Goal: Check status: Verify the current state of an ongoing process or item

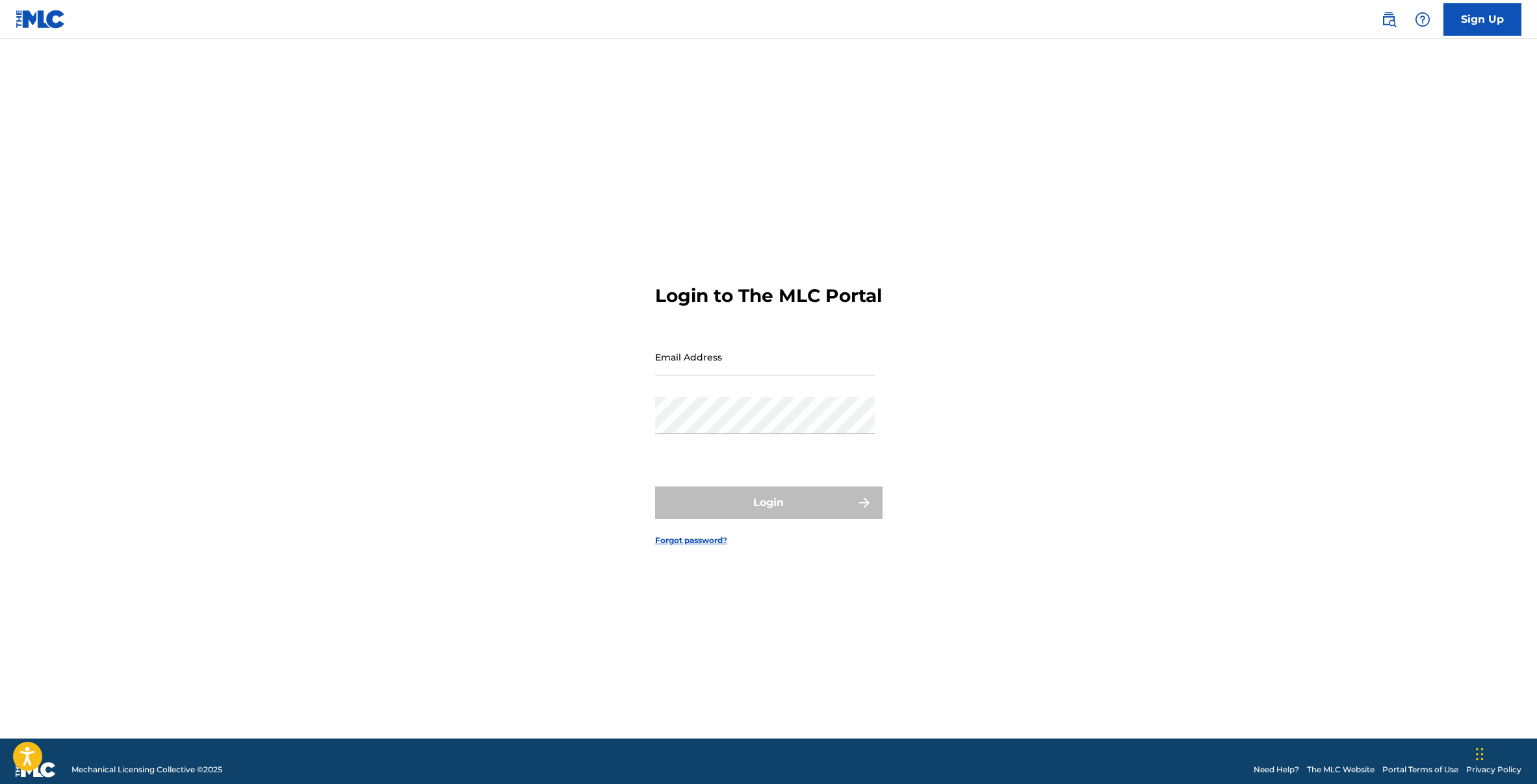
click at [741, 369] on input "Email Address" at bounding box center [765, 357] width 220 height 37
type input "[EMAIL_ADDRESS][DOMAIN_NAME]"
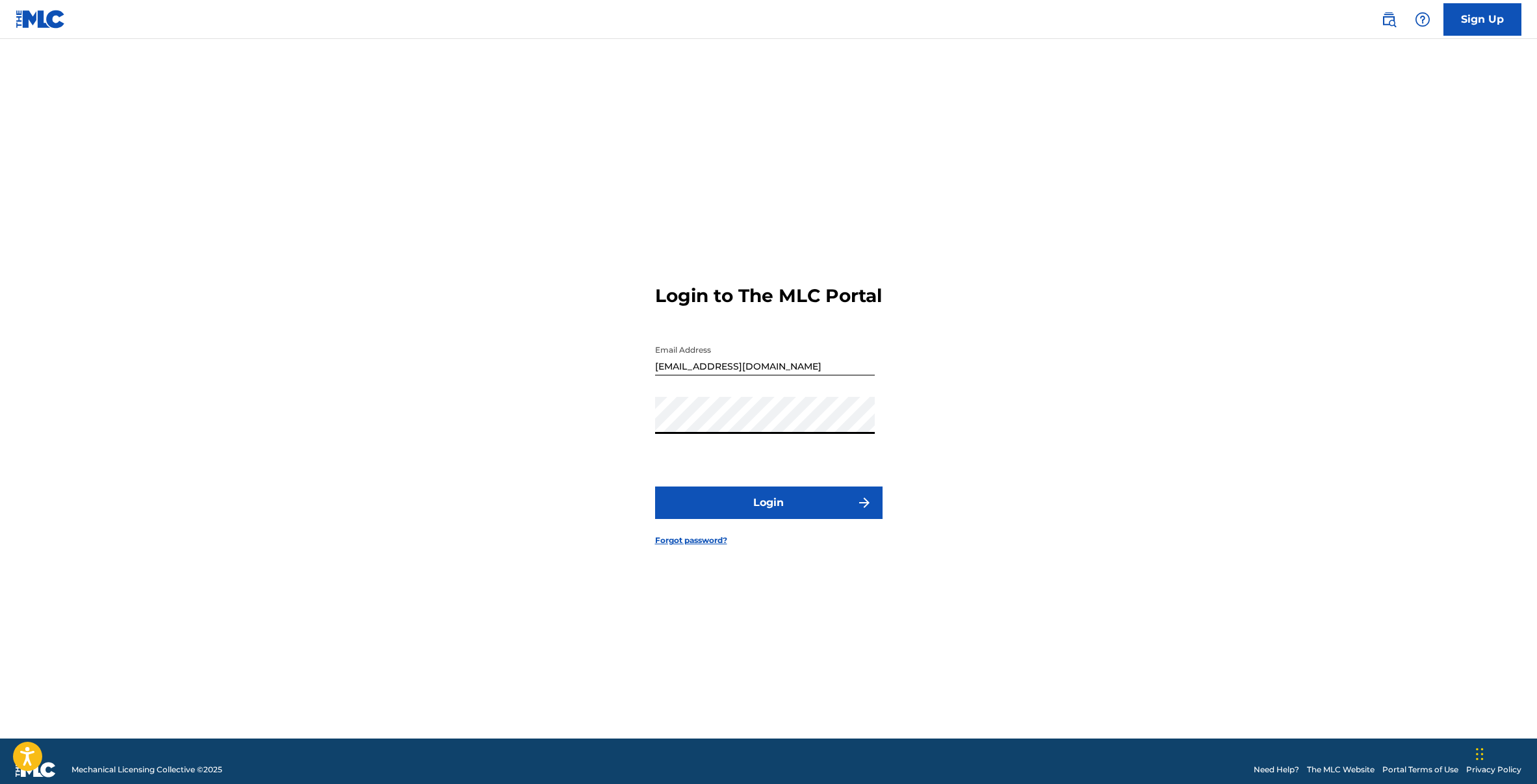
click at [726, 519] on button "Login" at bounding box center [769, 503] width 227 height 32
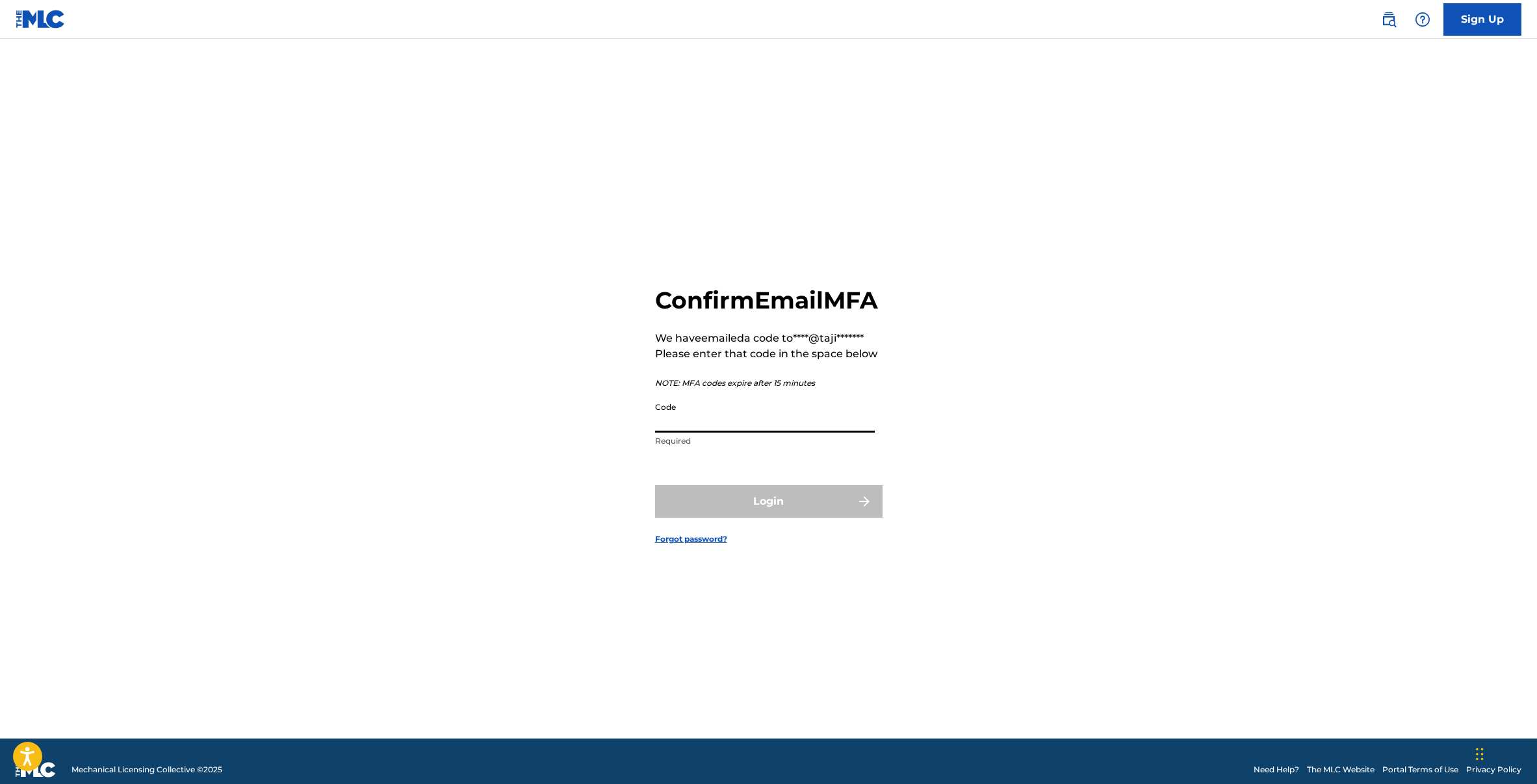
click at [749, 432] on input "Code" at bounding box center [765, 414] width 220 height 37
paste input "767960"
type input "767960"
click at [739, 534] on form "Confirm Email MFA We have emailed a code to ****@taji******* Please enter that …" at bounding box center [769, 405] width 227 height 667
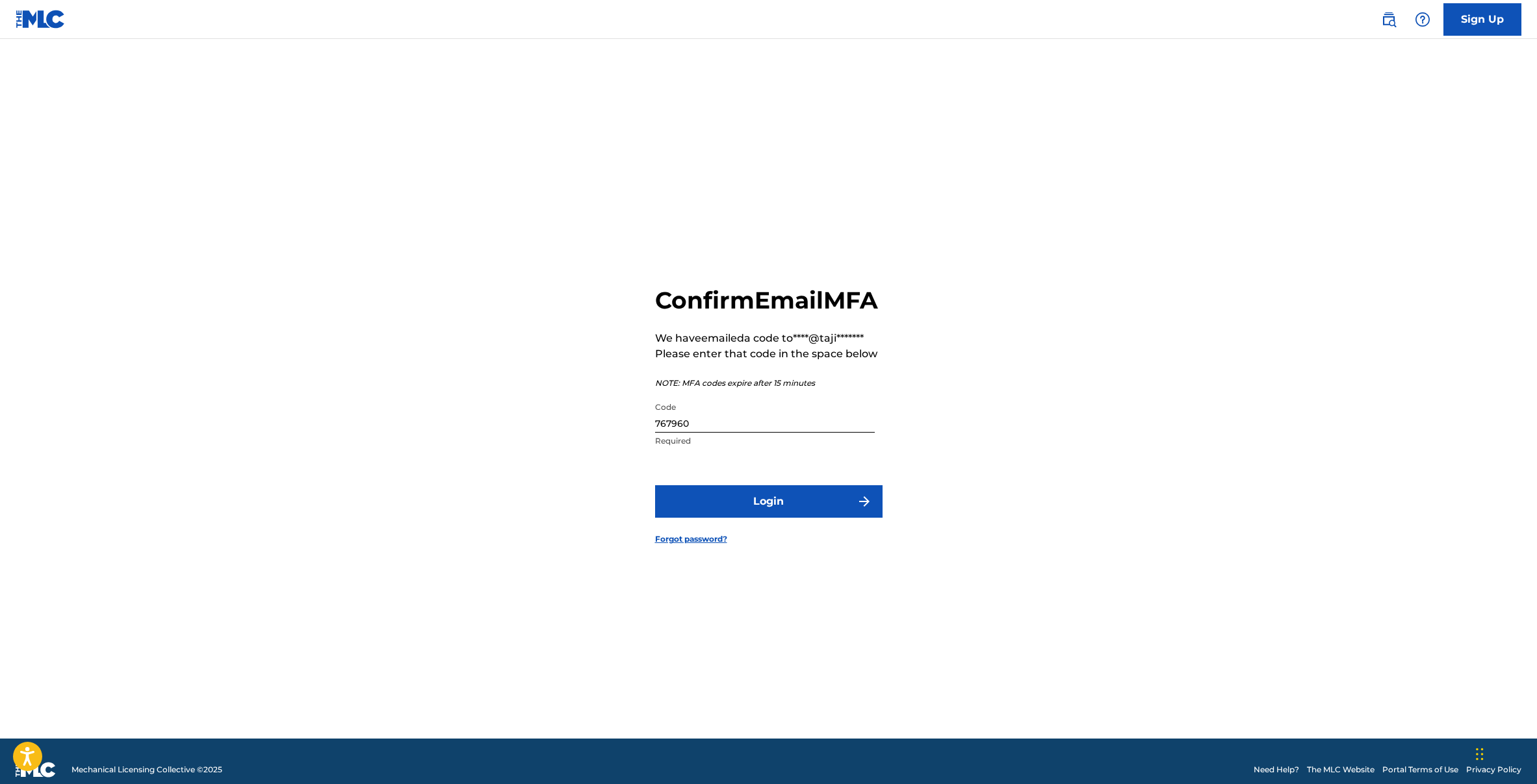
click at [747, 518] on button "Login" at bounding box center [769, 501] width 227 height 32
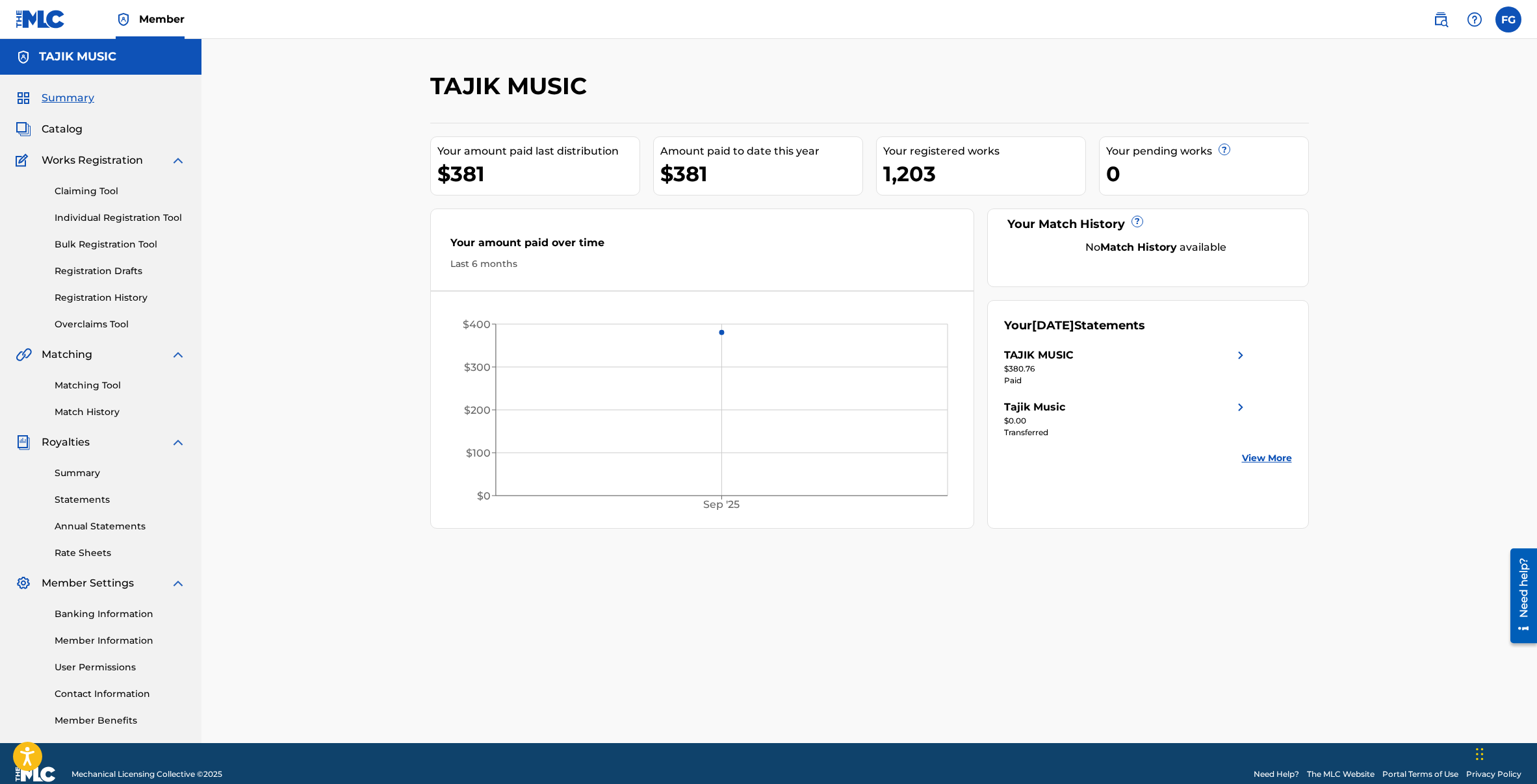
click at [117, 303] on link "Registration History" at bounding box center [120, 298] width 131 height 13
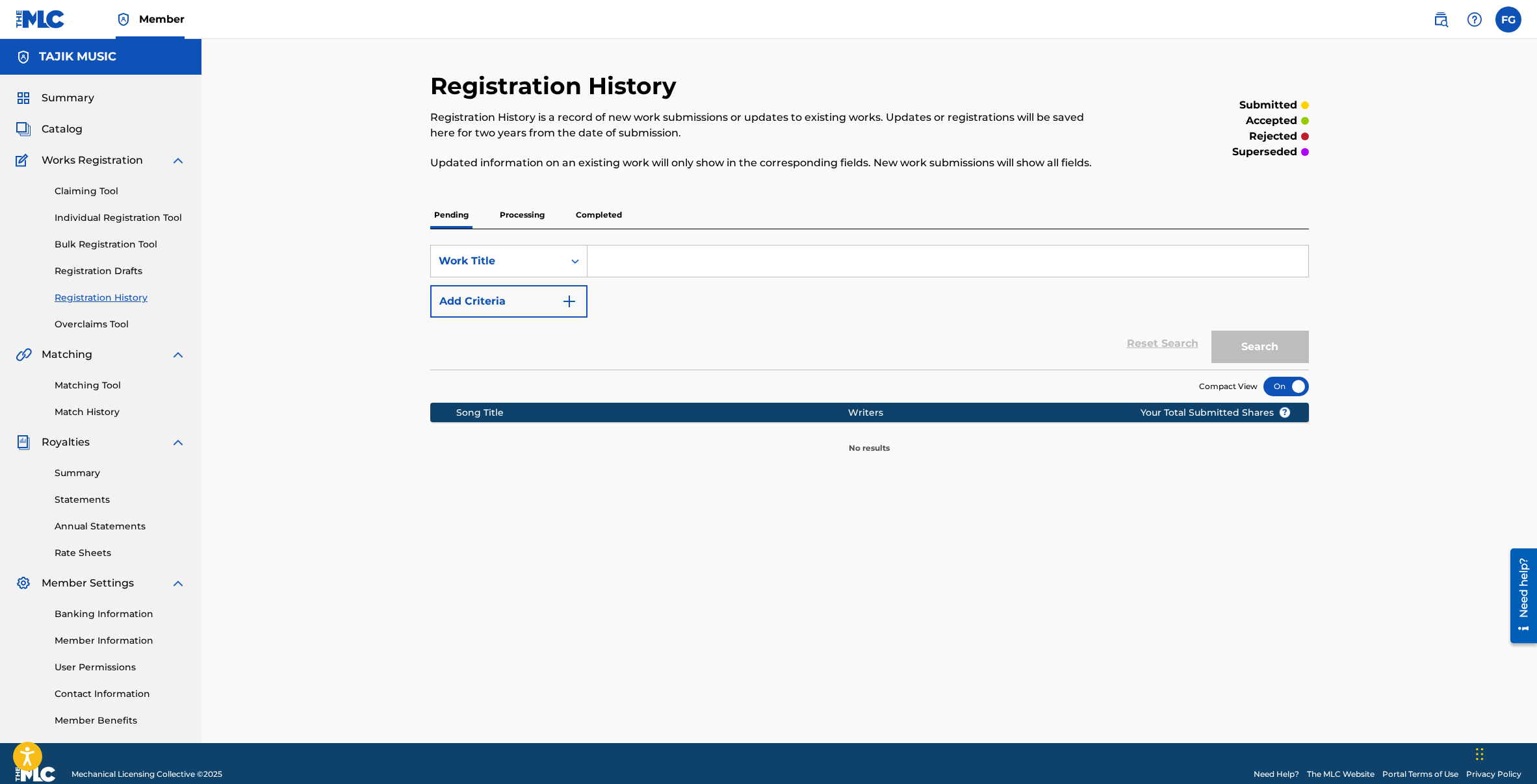
click at [533, 215] on p "Processing" at bounding box center [522, 215] width 53 height 27
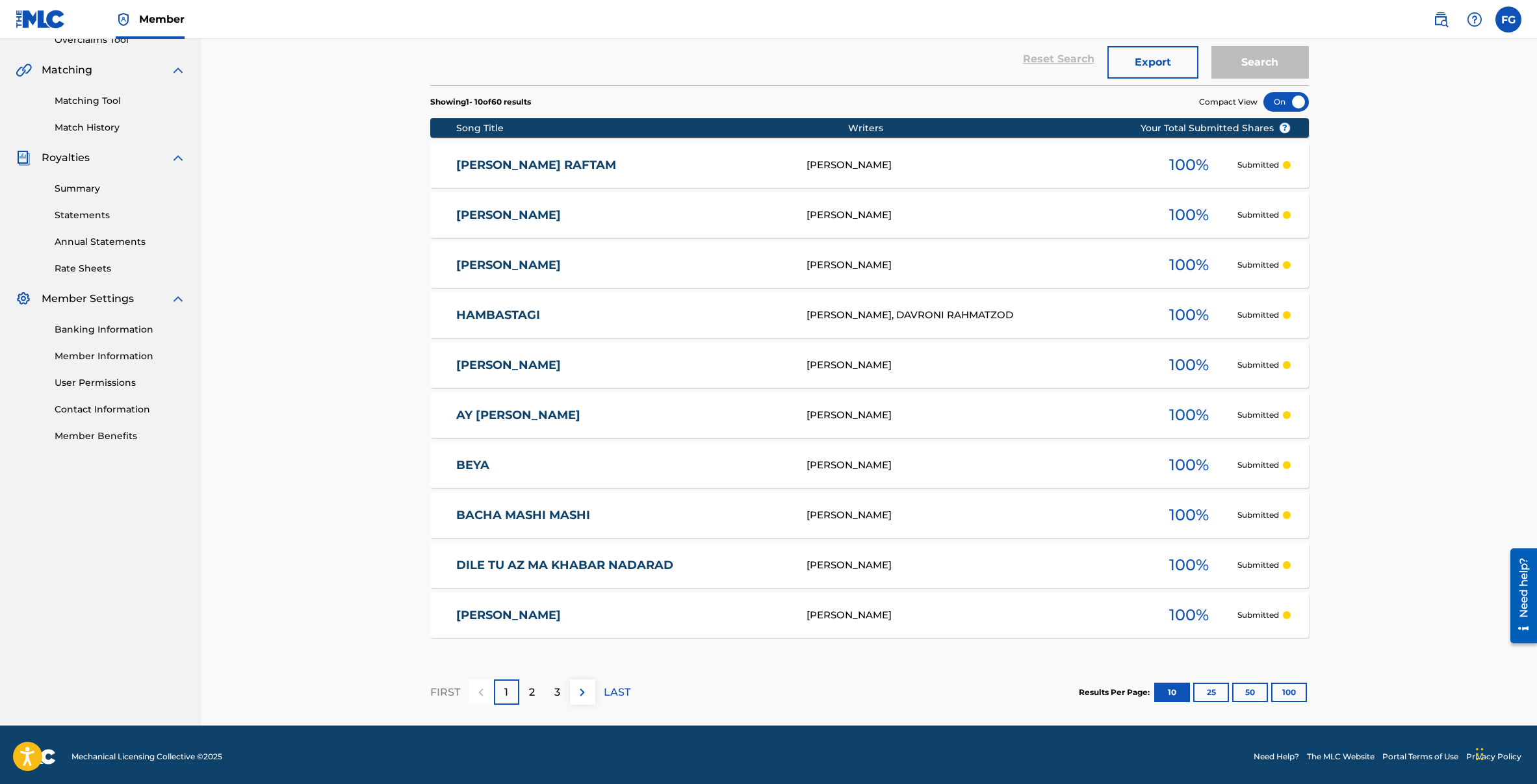
scroll to position [288, 0]
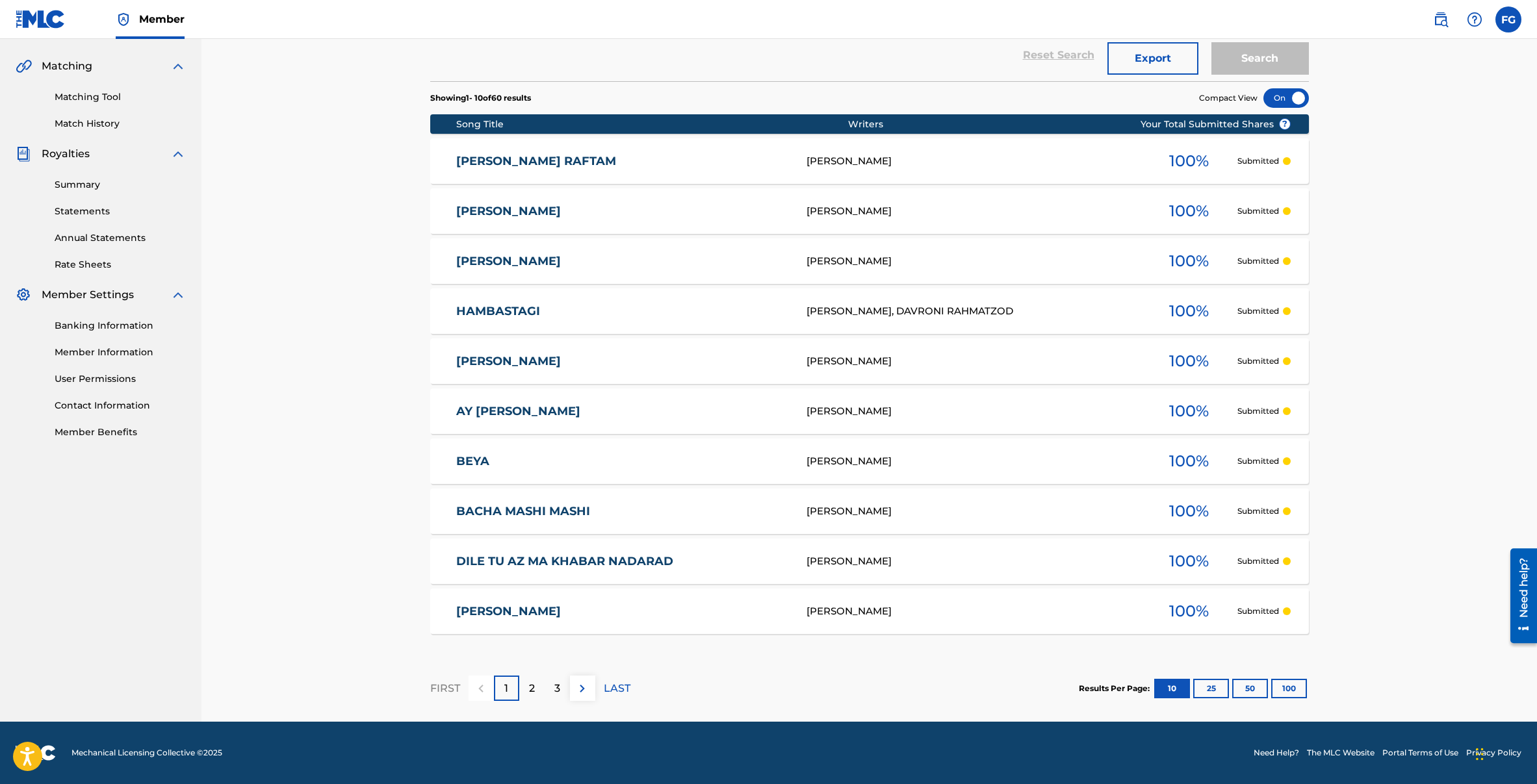
click at [1296, 689] on button "100" at bounding box center [1288, 689] width 36 height 20
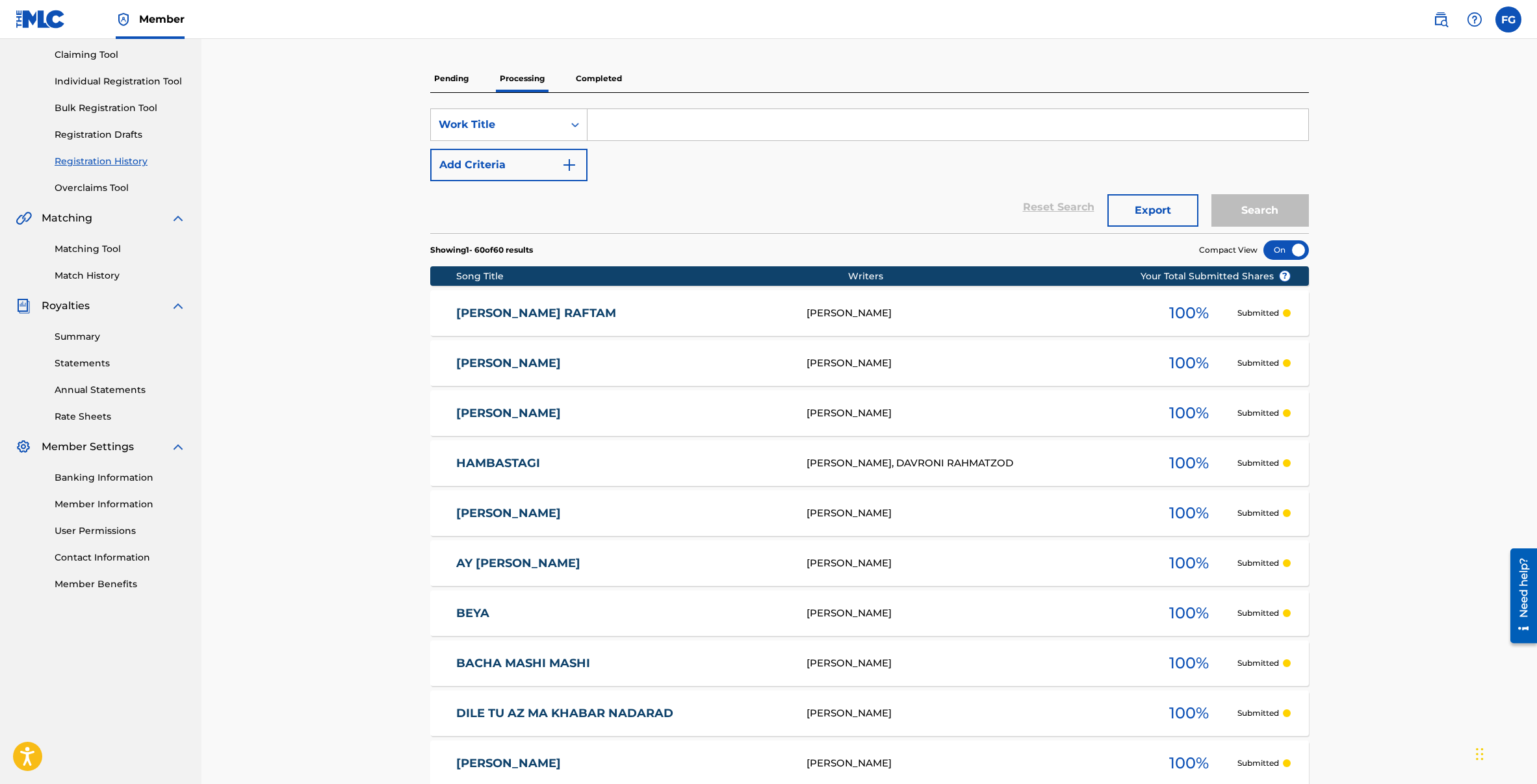
scroll to position [0, 0]
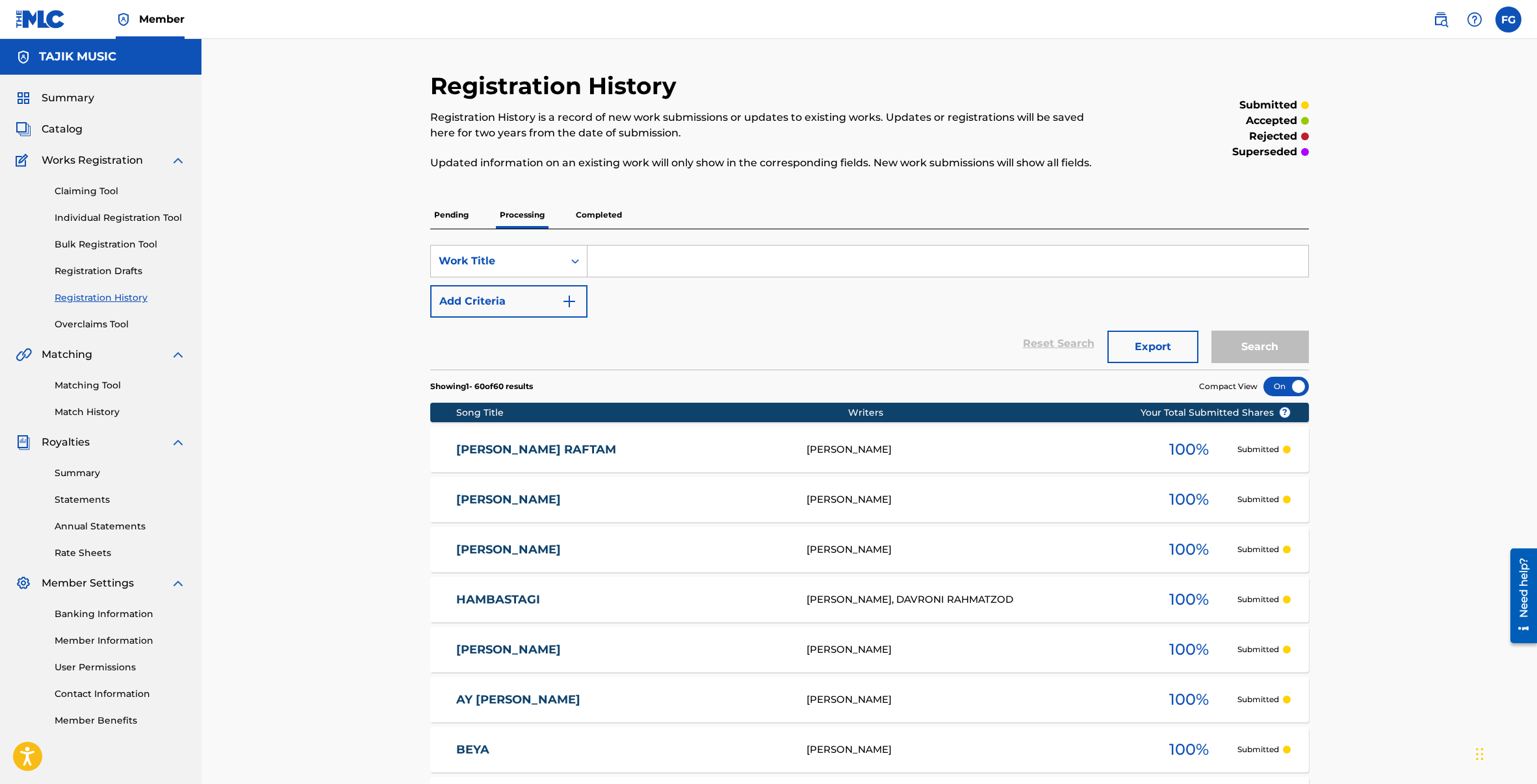
click at [591, 218] on p "Completed" at bounding box center [598, 215] width 54 height 27
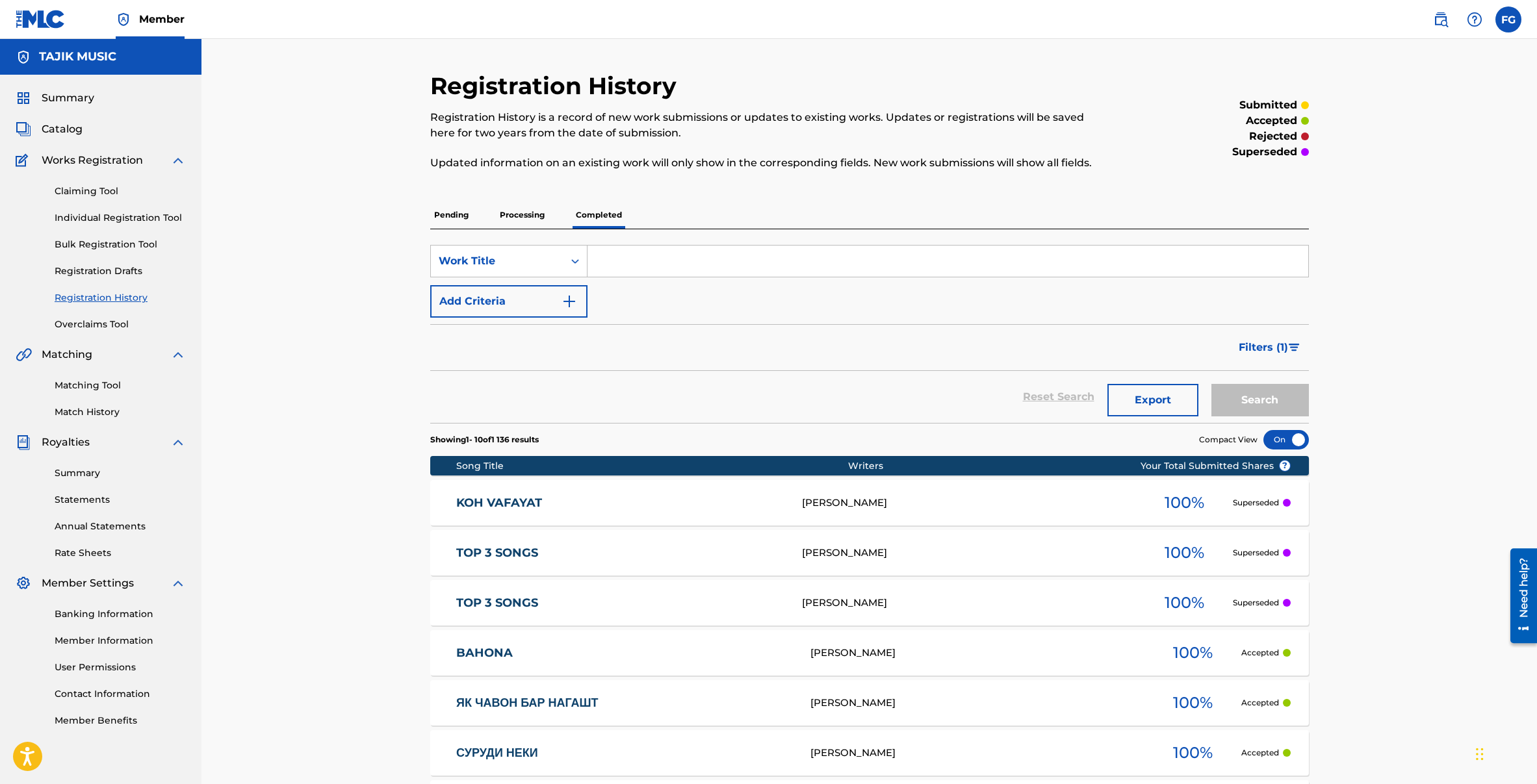
click at [1291, 357] on button "Filters ( 1 )" at bounding box center [1269, 347] width 78 height 32
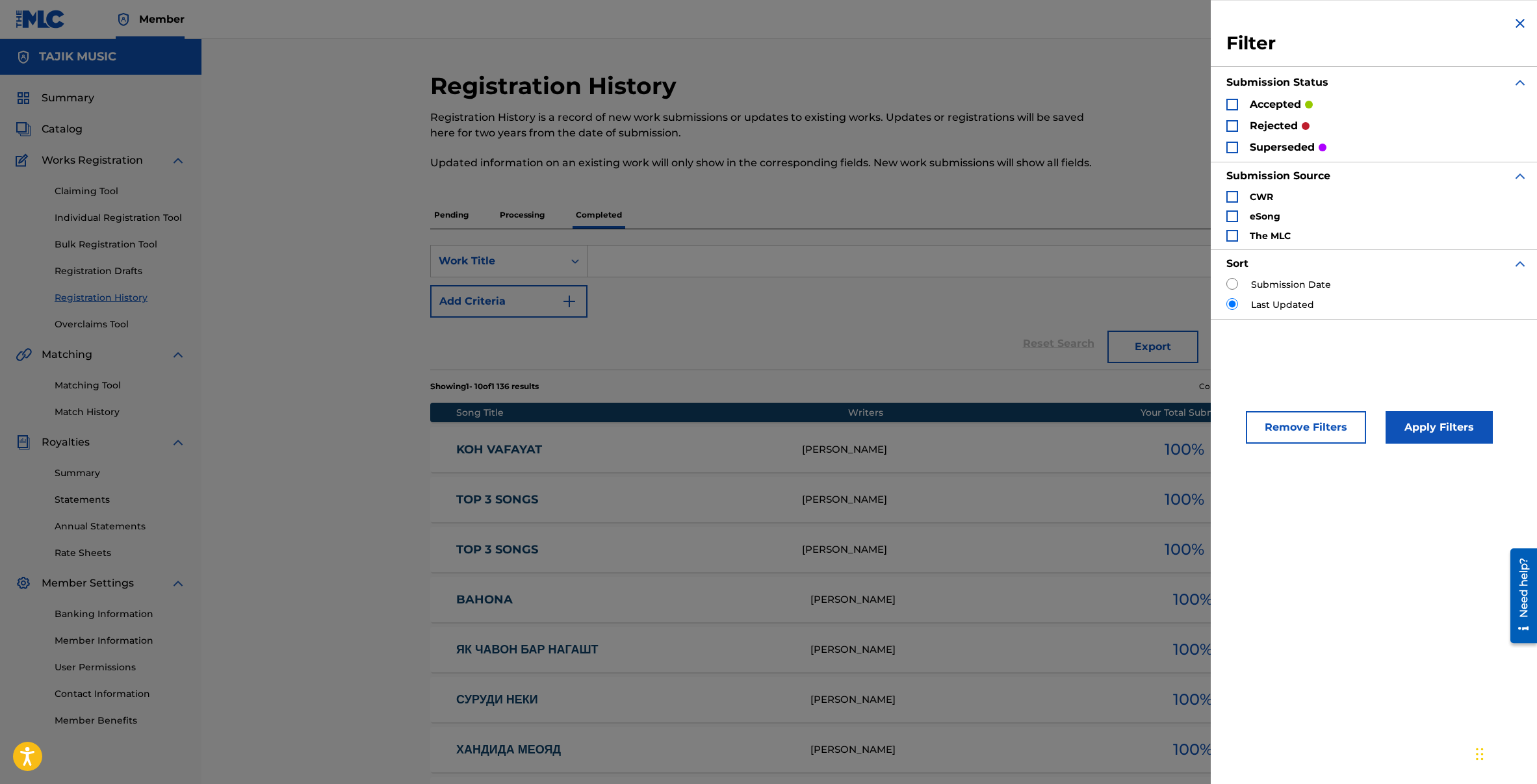
click at [1234, 149] on div "Search Form" at bounding box center [1232, 147] width 12 height 12
click at [1444, 434] on button "Apply Filters" at bounding box center [1439, 427] width 107 height 32
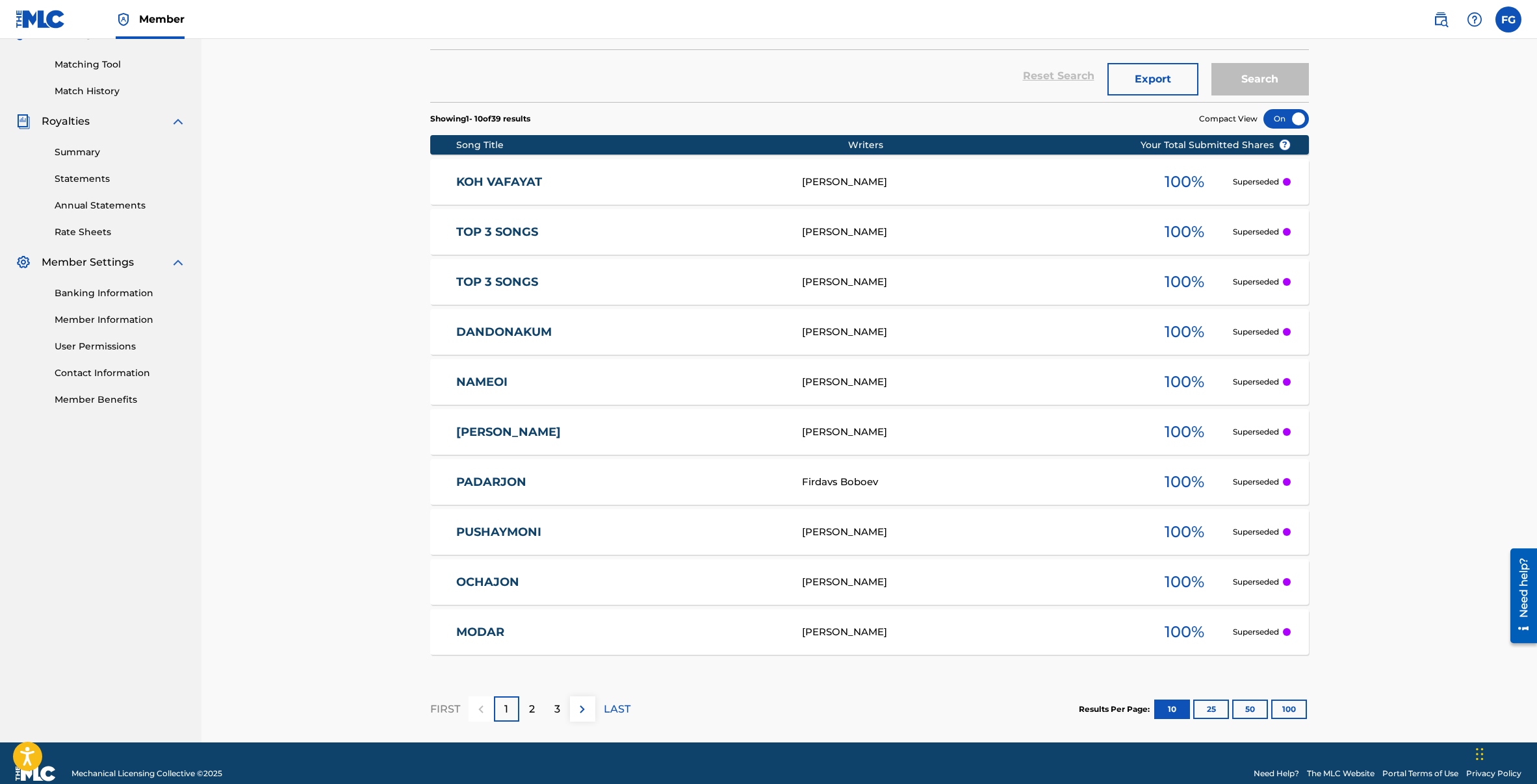
scroll to position [325, 0]
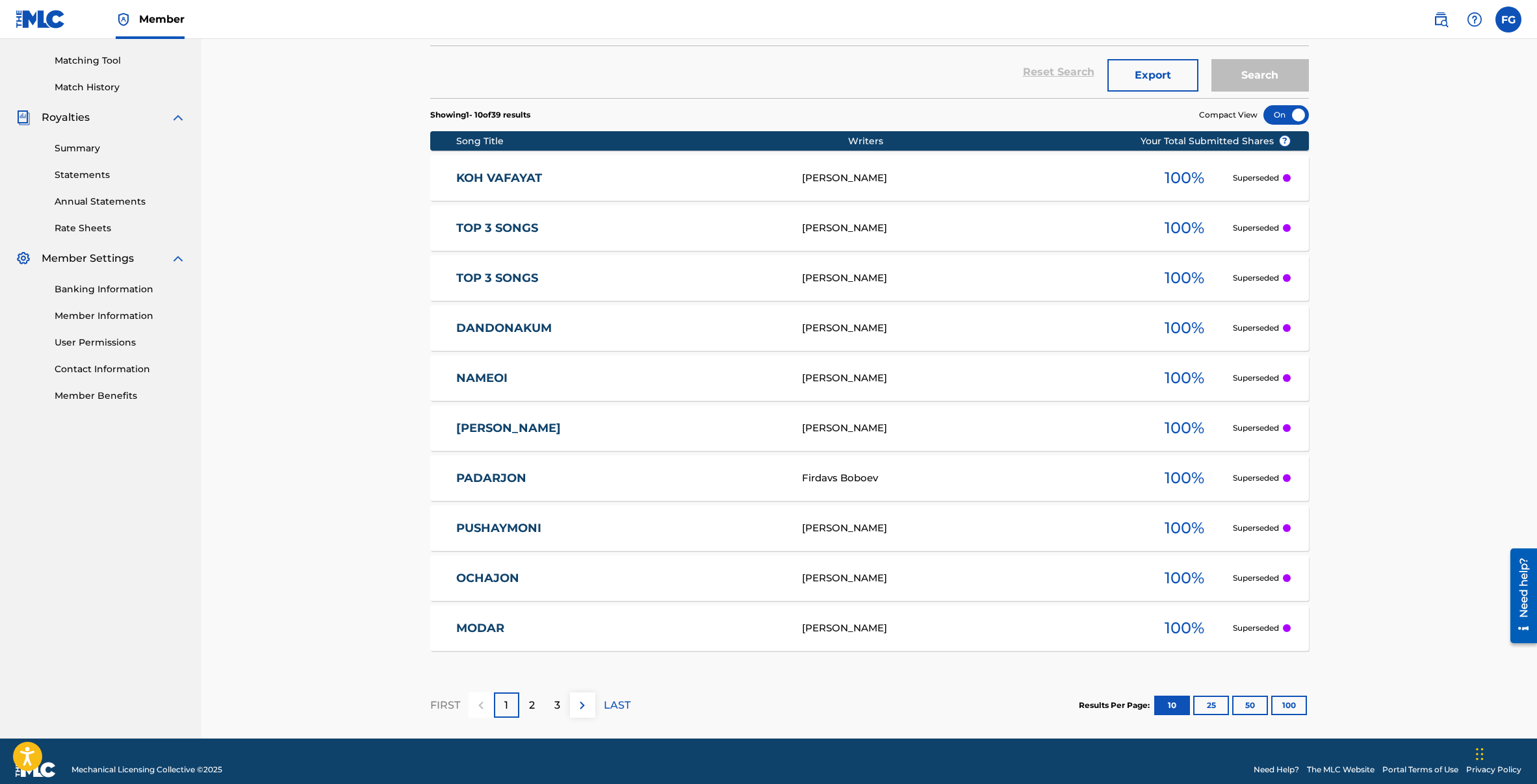
click at [1284, 694] on div "Results Per Page: 10 25 50 100" at bounding box center [1194, 705] width 230 height 61
click at [1284, 698] on button "100" at bounding box center [1288, 705] width 36 height 20
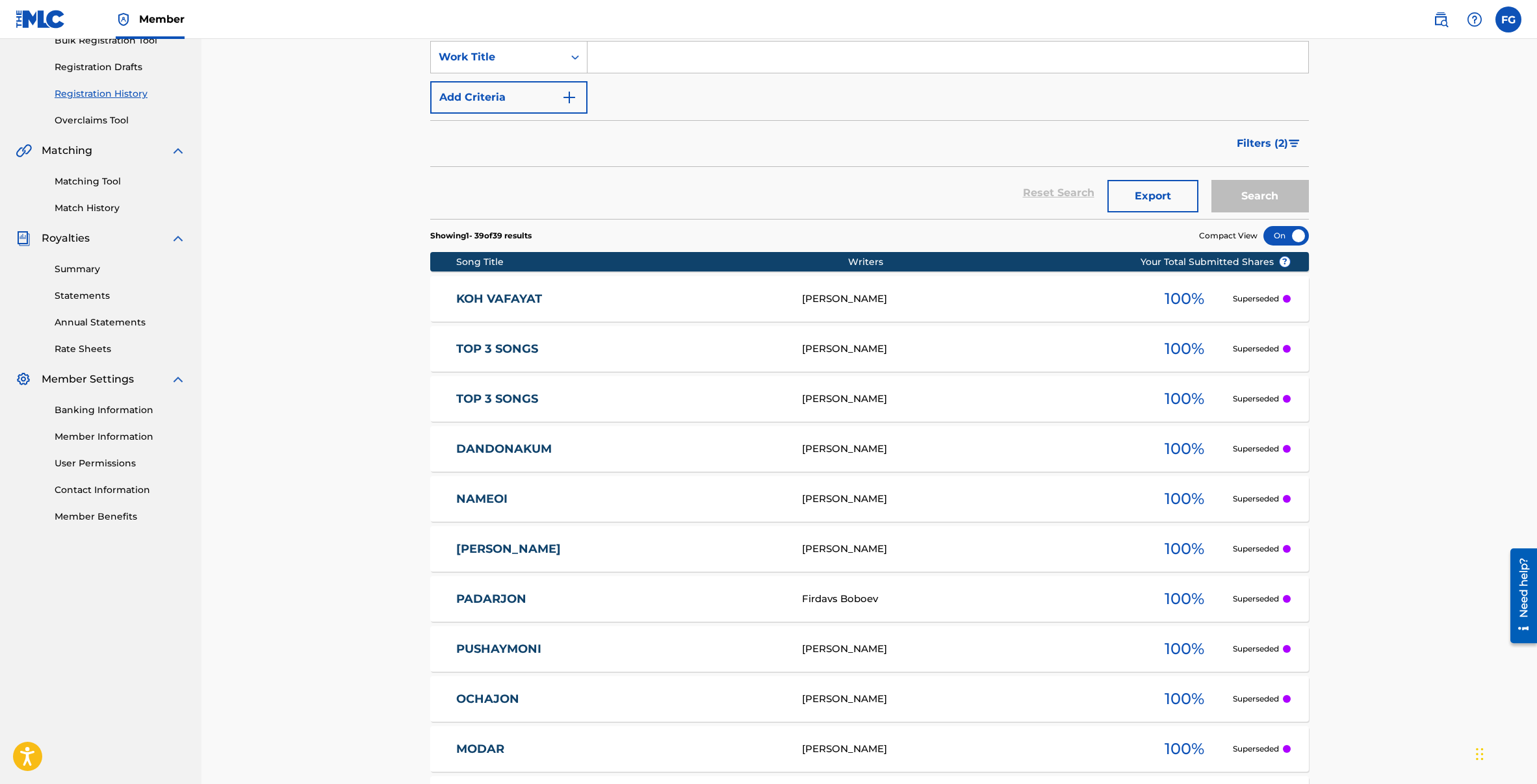
scroll to position [0, 0]
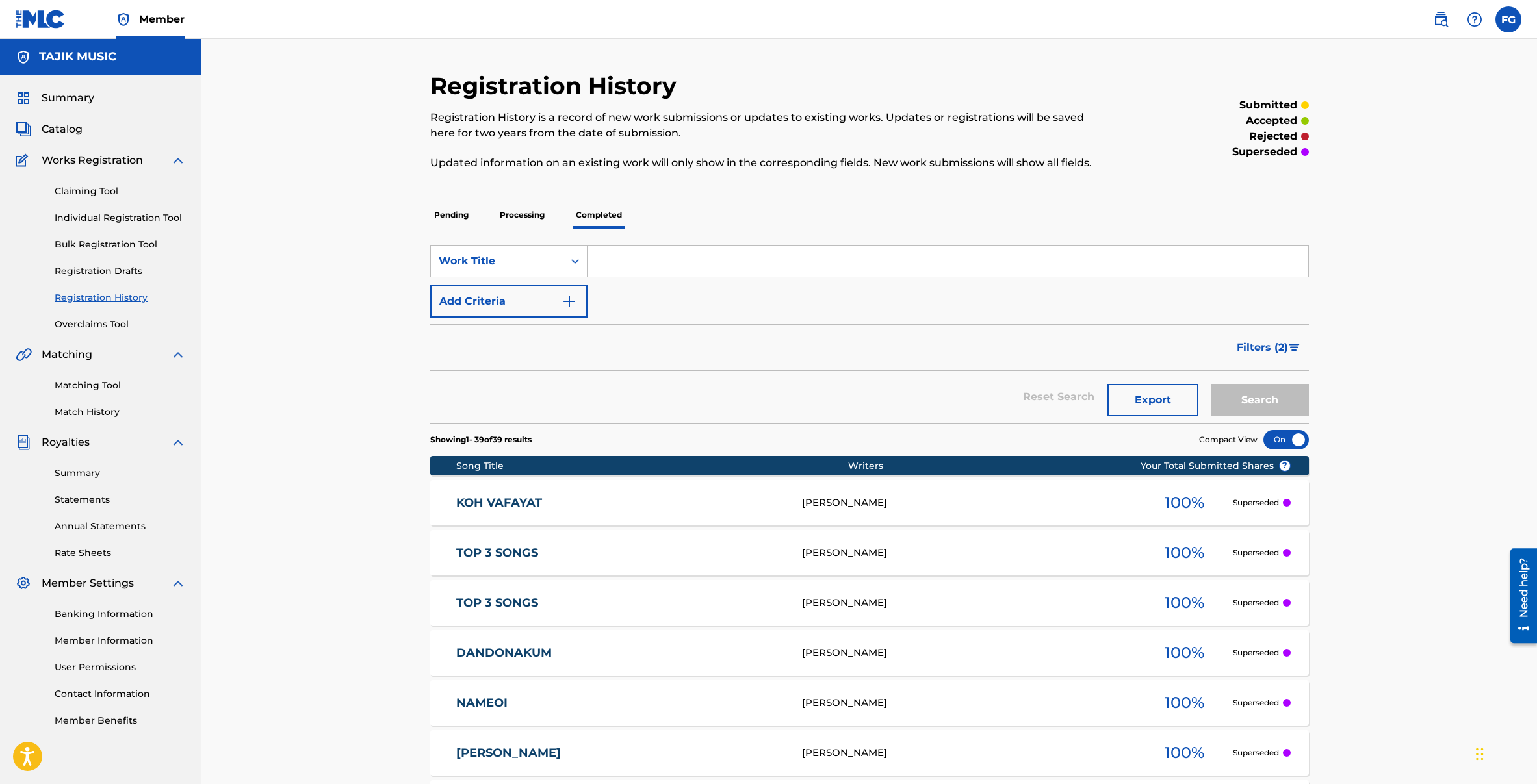
click at [1260, 345] on span "Filters ( 2 )" at bounding box center [1262, 347] width 51 height 15
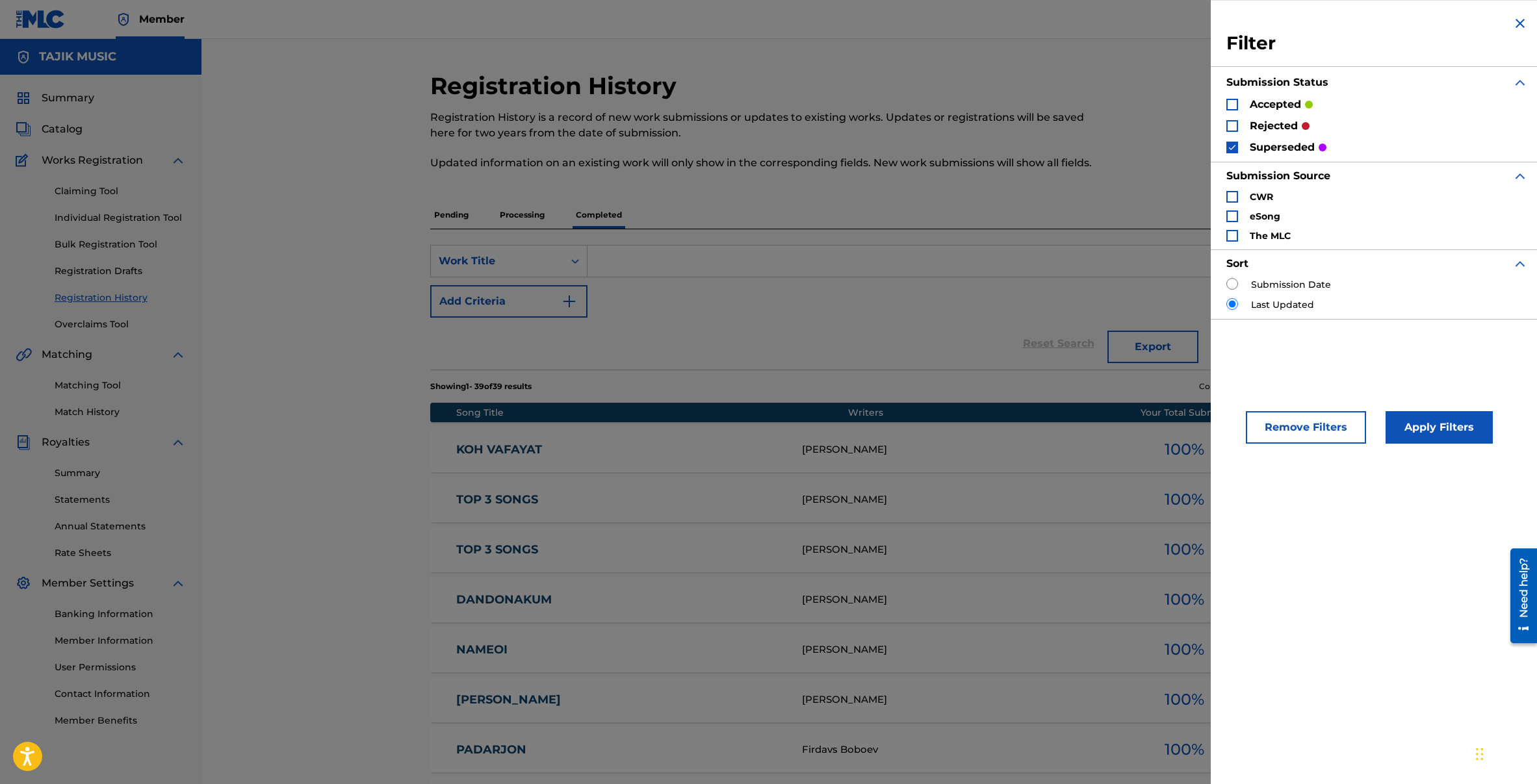
click at [1305, 426] on button "Remove Filters" at bounding box center [1305, 427] width 120 height 32
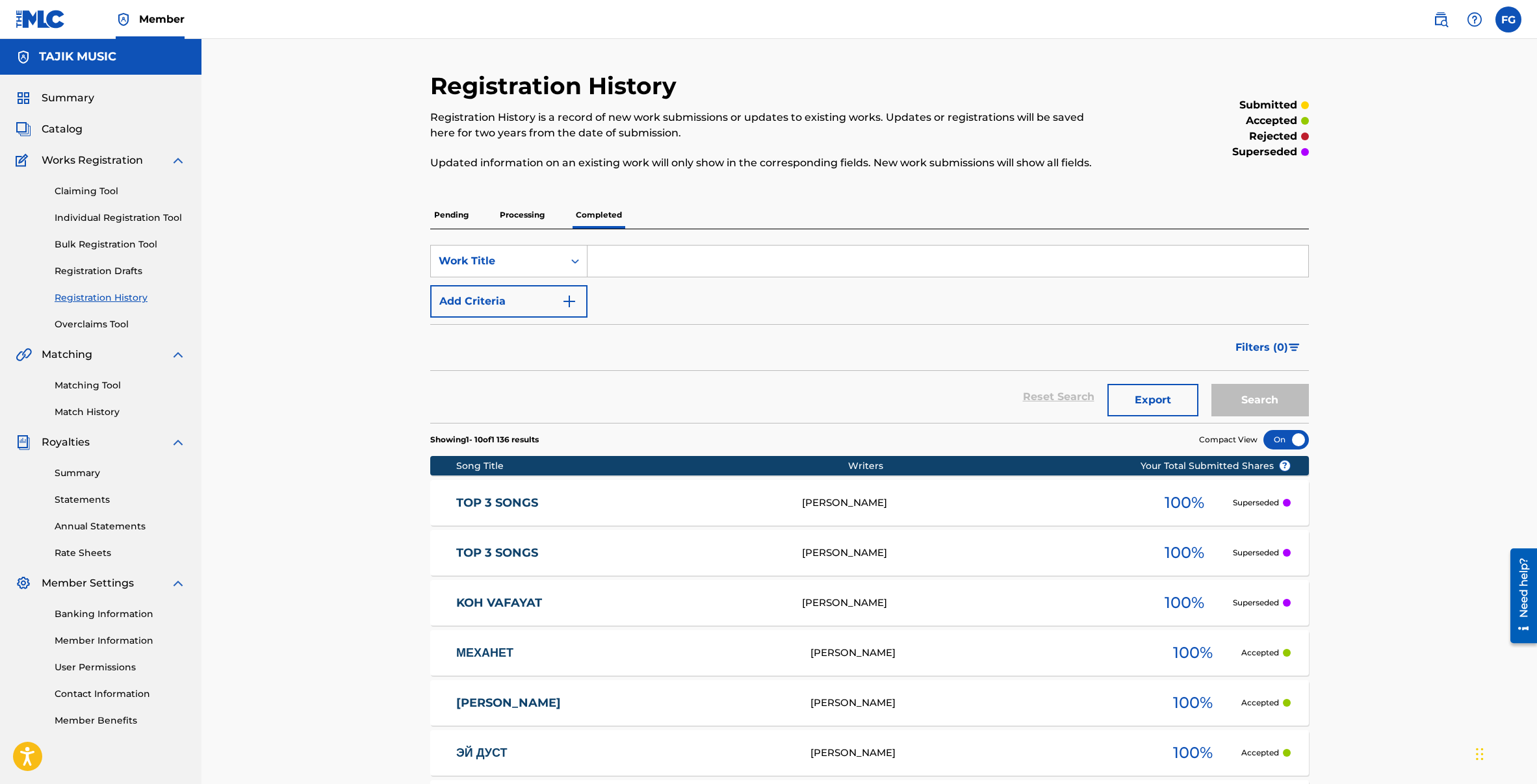
click at [89, 110] on div "Summary Catalog Works Registration Claiming Tool Individual Registration Tool B…" at bounding box center [100, 408] width 202 height 668
click at [75, 100] on span "Summary" at bounding box center [67, 98] width 53 height 15
